Goal: Contribute content: Add original content to the website for others to see

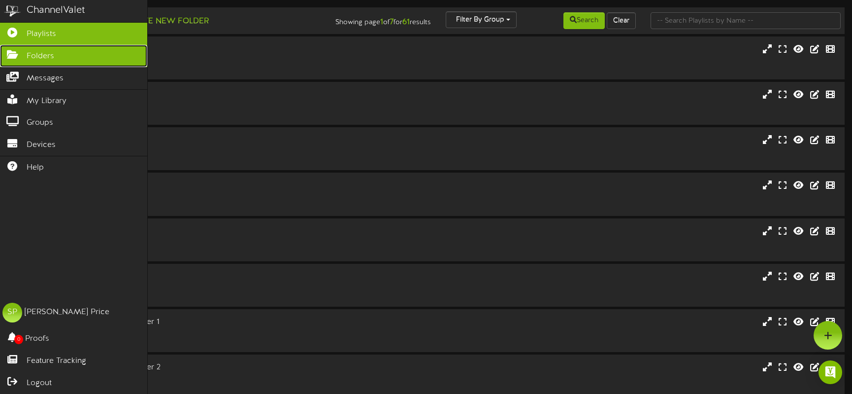
click at [34, 54] on span "Folders" at bounding box center [41, 56] width 28 height 11
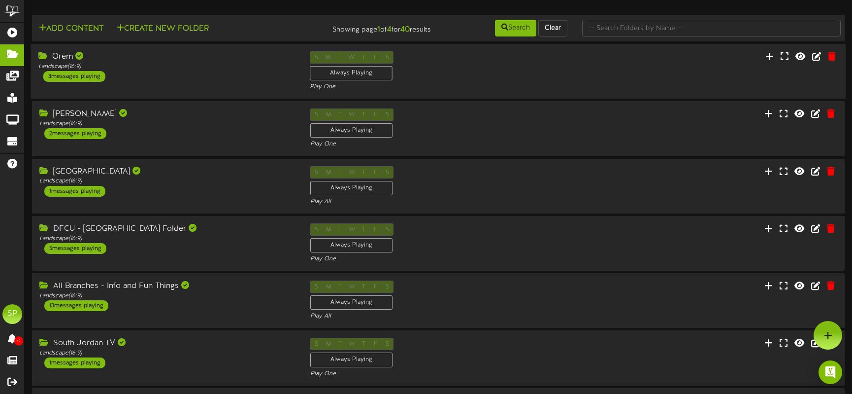
click at [69, 76] on div "3 messages playing" at bounding box center [74, 76] width 62 height 11
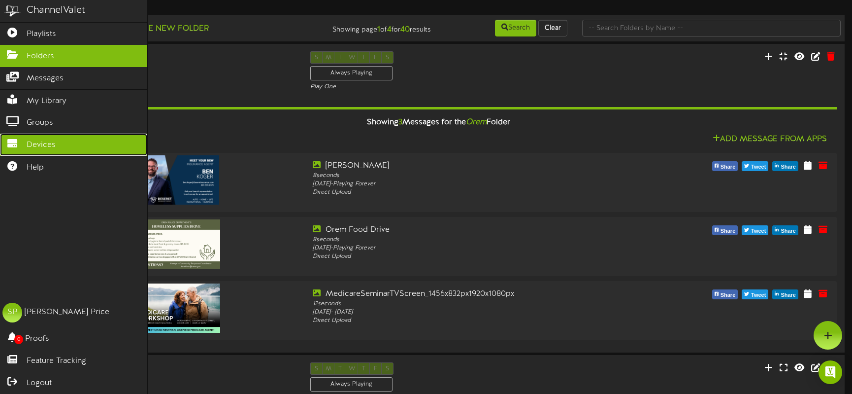
click at [41, 143] on span "Devices" at bounding box center [41, 144] width 29 height 11
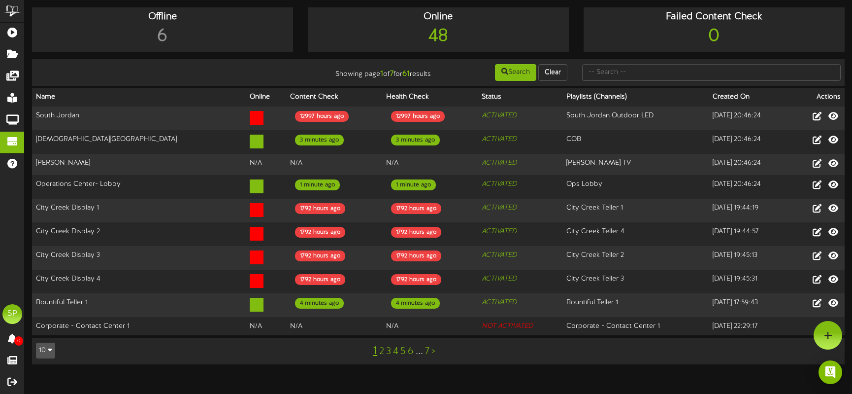
click at [382, 349] on link "2" at bounding box center [381, 351] width 5 height 11
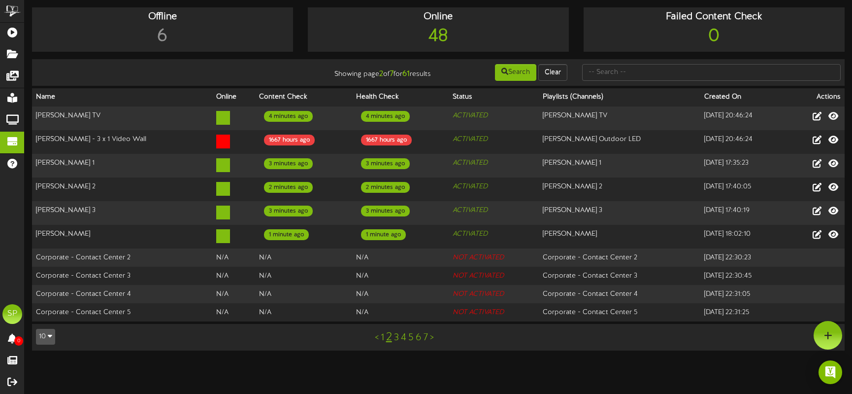
click at [432, 338] on link ">" at bounding box center [432, 337] width 4 height 11
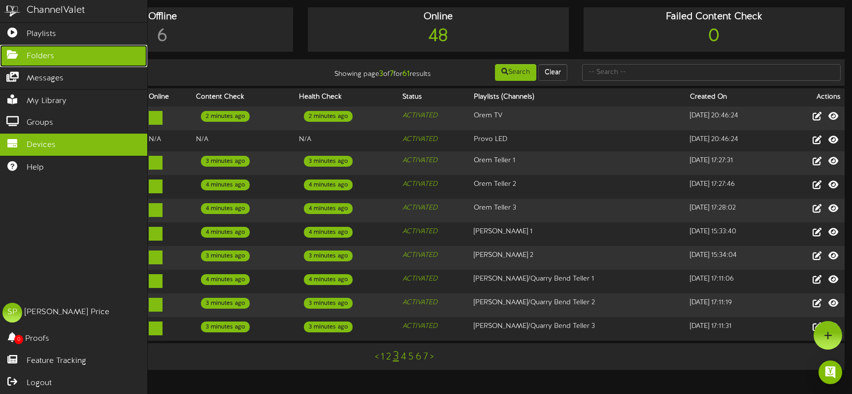
click at [41, 54] on span "Folders" at bounding box center [41, 56] width 28 height 11
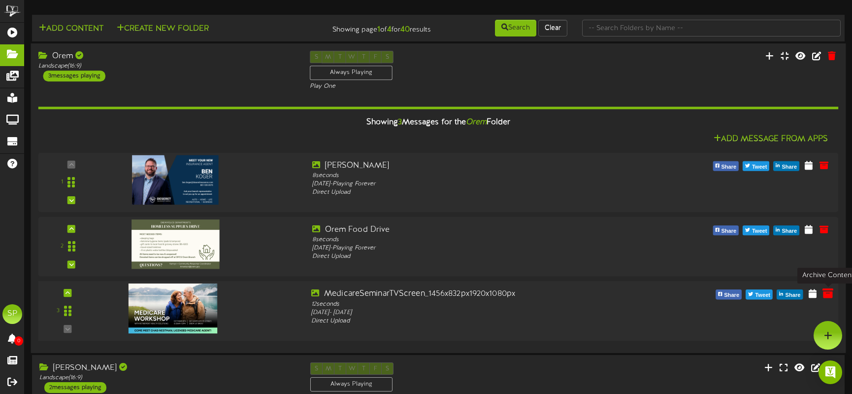
click at [831, 291] on icon at bounding box center [828, 293] width 11 height 11
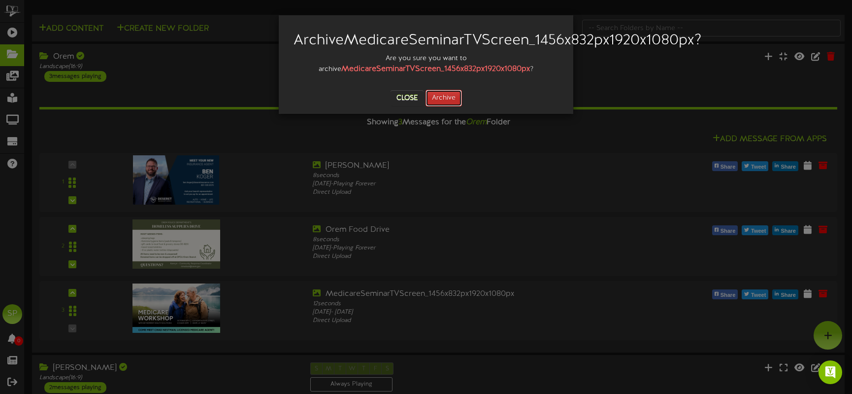
click at [443, 106] on button "Archive" at bounding box center [444, 98] width 36 height 17
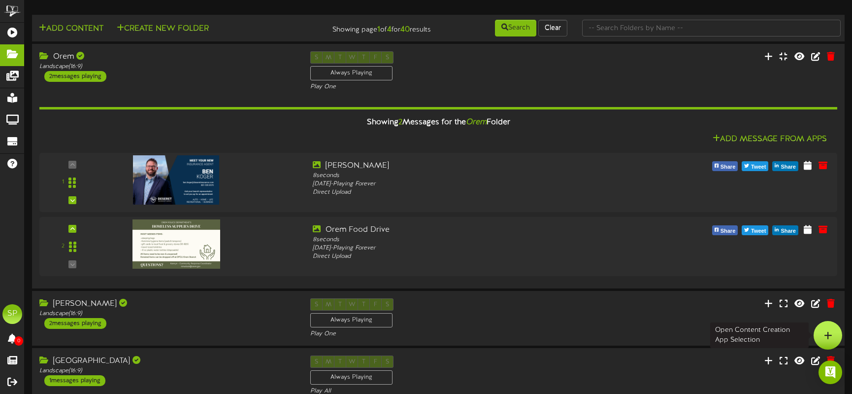
click at [833, 341] on div at bounding box center [828, 335] width 29 height 29
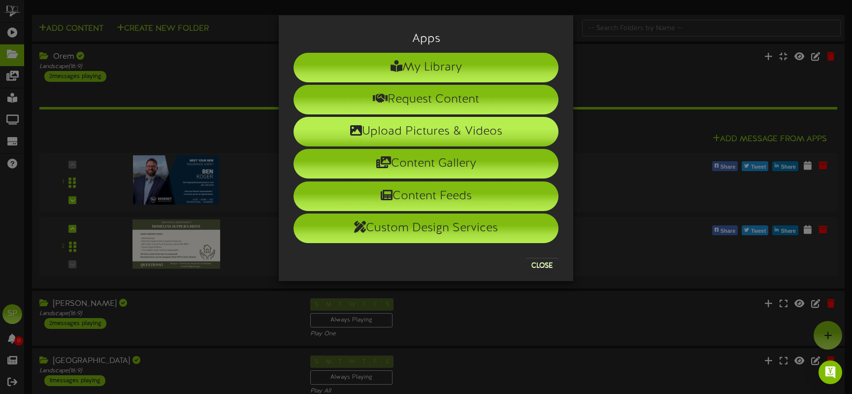
click at [424, 130] on li "Upload Pictures & Videos" at bounding box center [426, 132] width 265 height 30
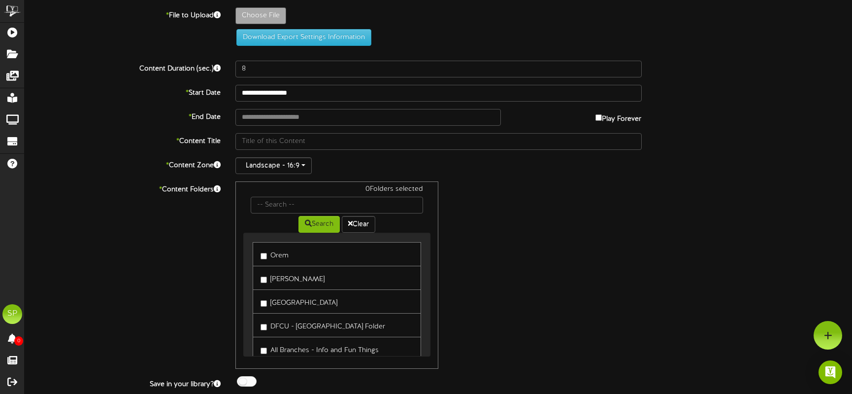
type input "**********"
type input "MedicareSeminarTVScreen_1920x1080px"
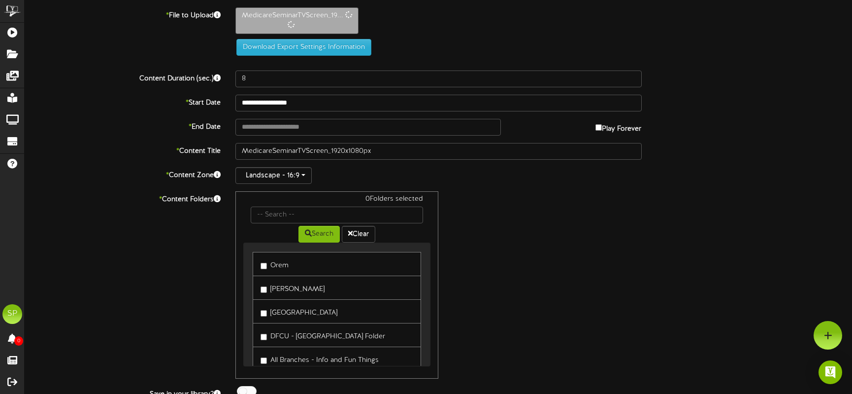
scroll to position [1, 0]
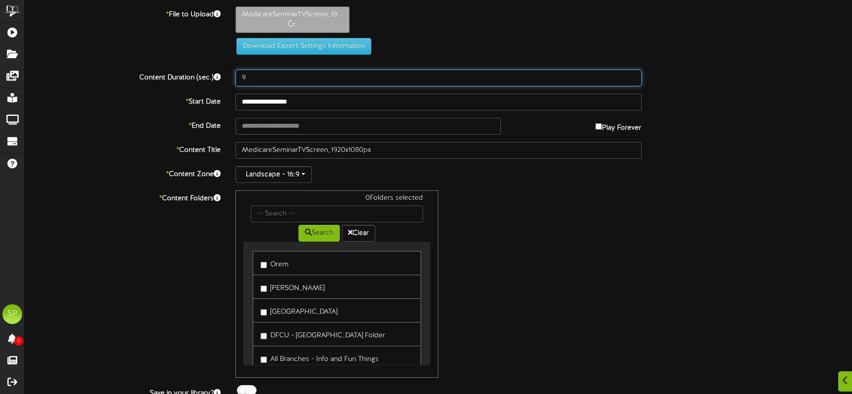
click at [631, 74] on input "9" at bounding box center [439, 77] width 407 height 17
click at [631, 74] on input "10" at bounding box center [439, 77] width 407 height 17
click at [631, 74] on input "11" at bounding box center [439, 77] width 407 height 17
type input "12"
click at [631, 74] on input "12" at bounding box center [439, 77] width 407 height 17
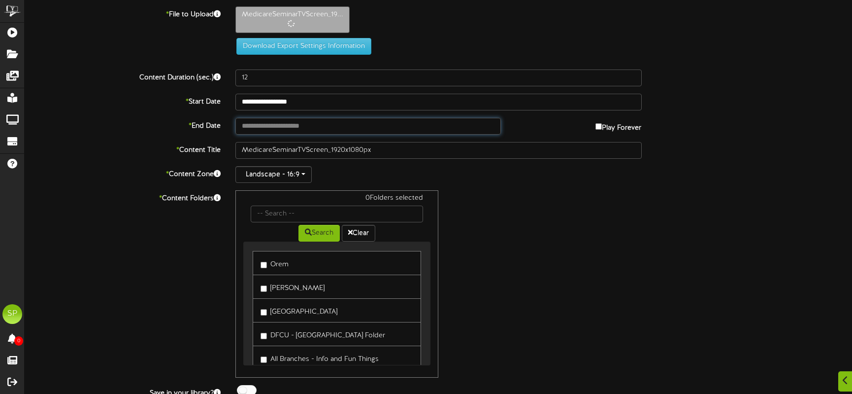
click at [334, 126] on input "text" at bounding box center [369, 126] width 266 height 17
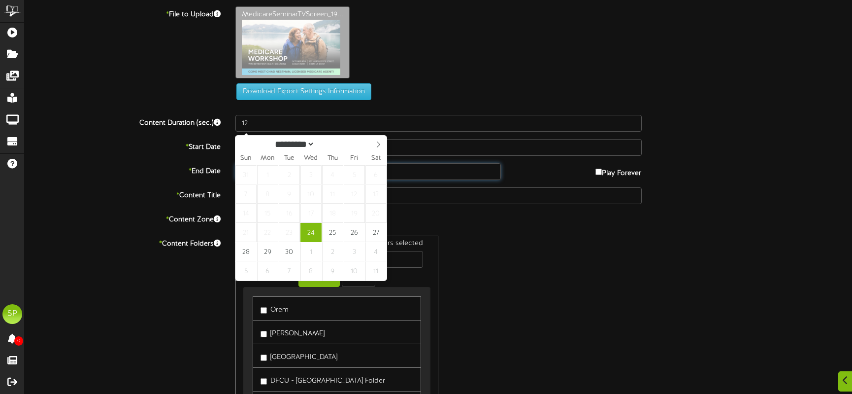
type input "**********"
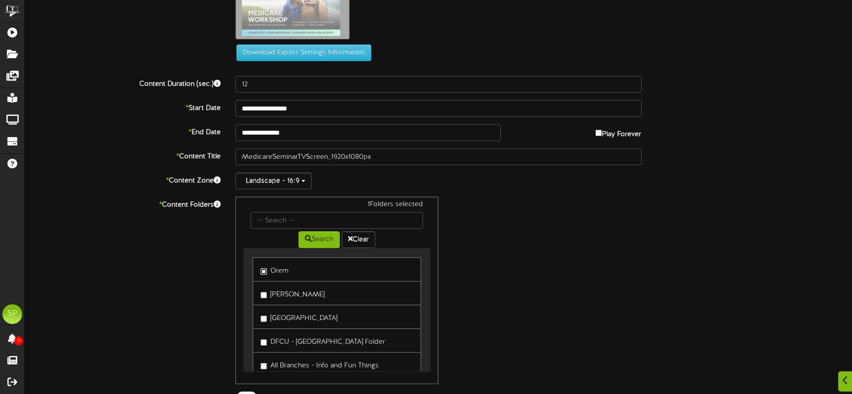
scroll to position [82, 0]
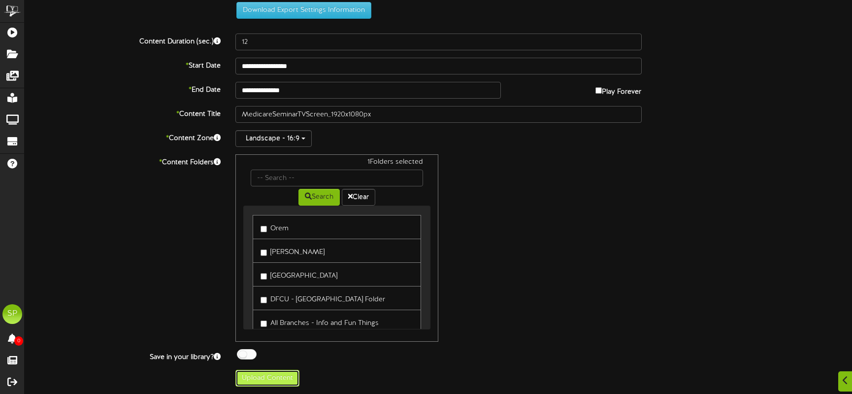
click at [267, 378] on button "Upload Content" at bounding box center [268, 378] width 64 height 17
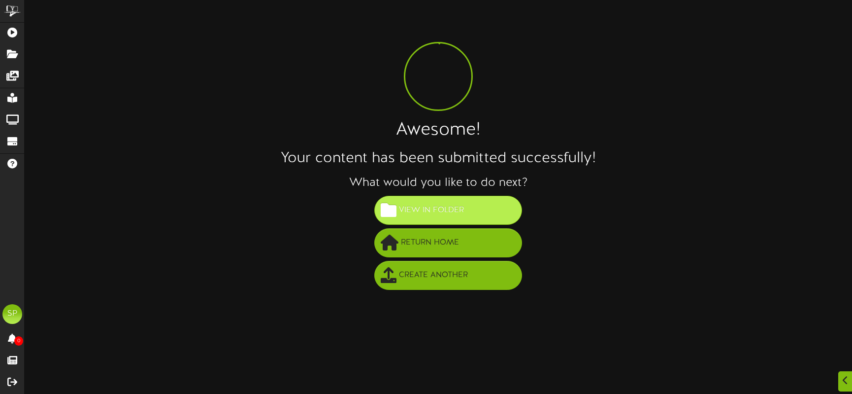
scroll to position [0, 0]
